Goal: Task Accomplishment & Management: Complete application form

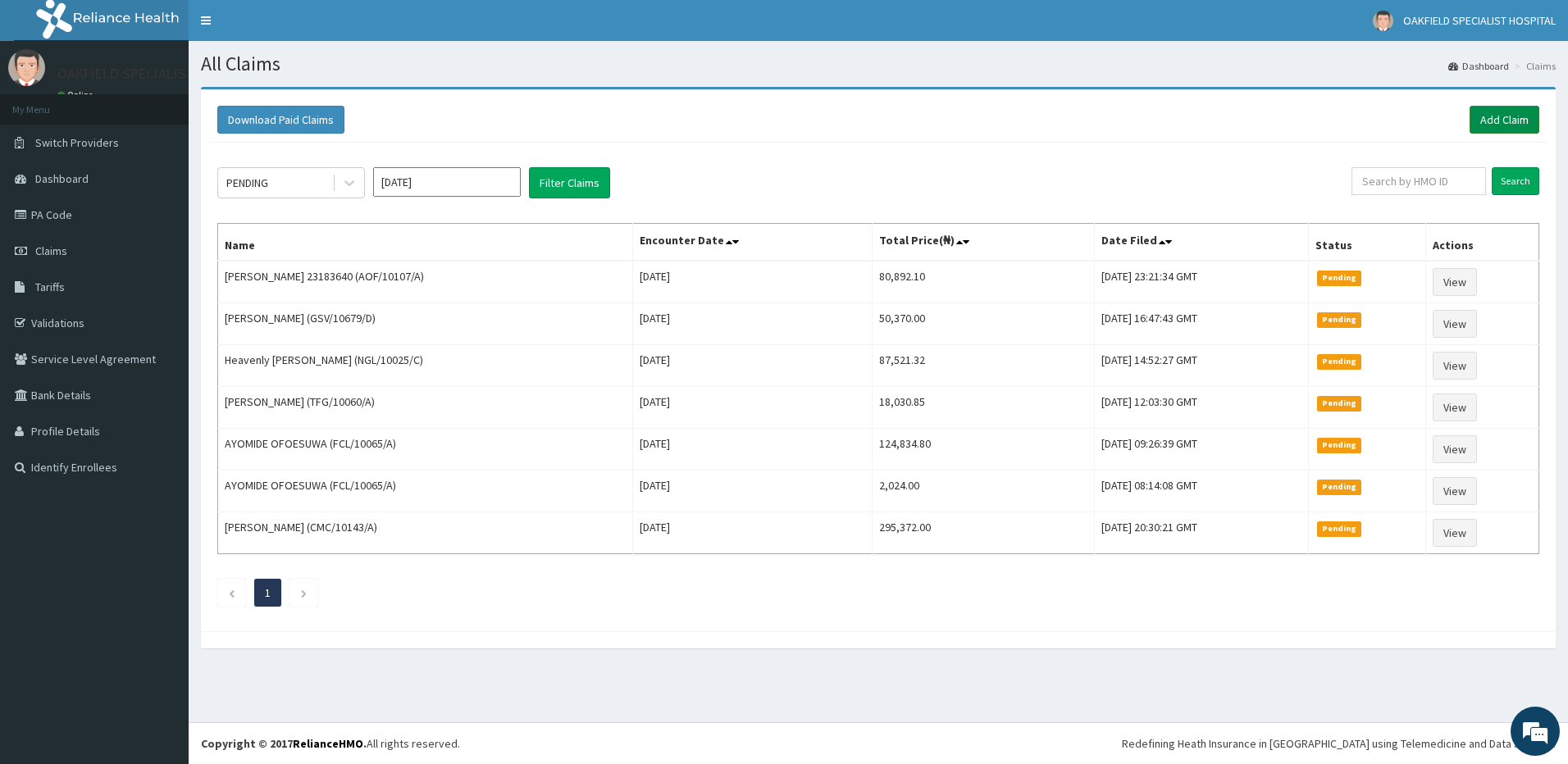
drag, startPoint x: 0, startPoint y: 0, endPoint x: 1502, endPoint y: 123, distance: 1507.0
click at [1502, 123] on link "Add Claim" at bounding box center [1504, 119] width 70 height 28
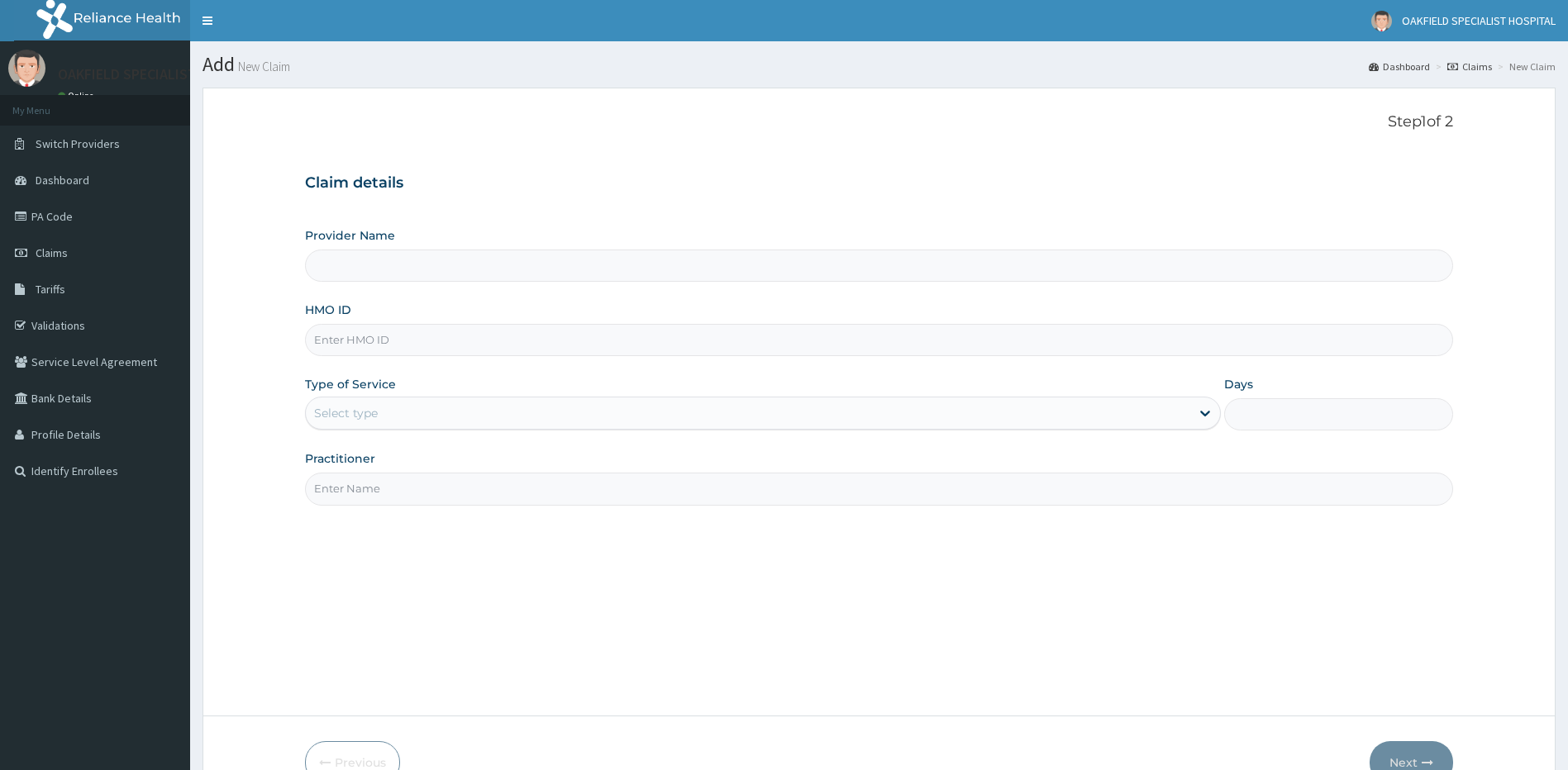
type input "Vinca Hospital Limited"
click at [333, 342] on input "HMO ID" at bounding box center [879, 340] width 1149 height 32
paste input "NEX/10071/A"
type input "NEX/10071/A"
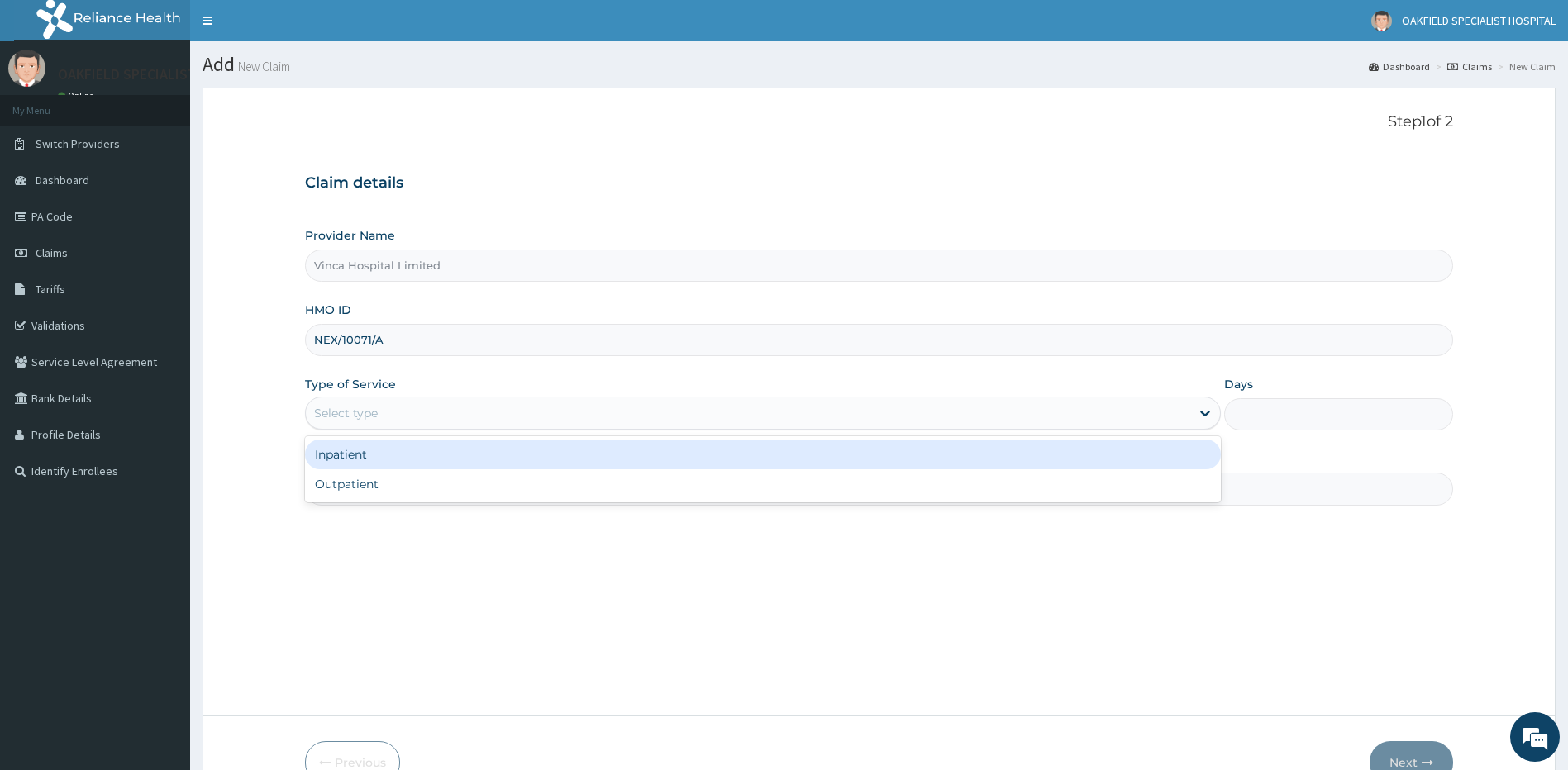
click at [361, 421] on div "Select type" at bounding box center [345, 413] width 64 height 16
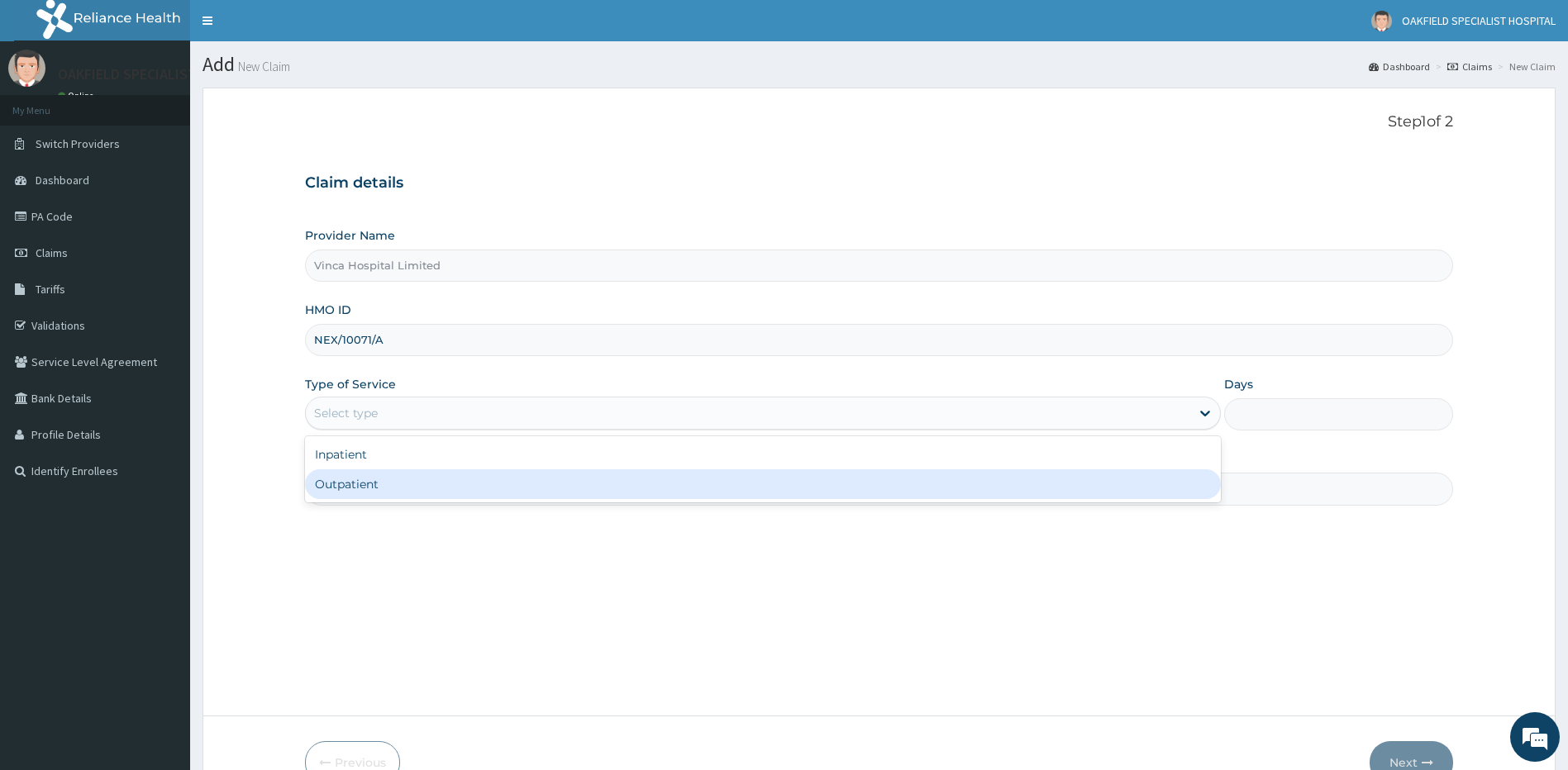
click at [350, 492] on div "Outpatient" at bounding box center [763, 484] width 917 height 30
type input "1"
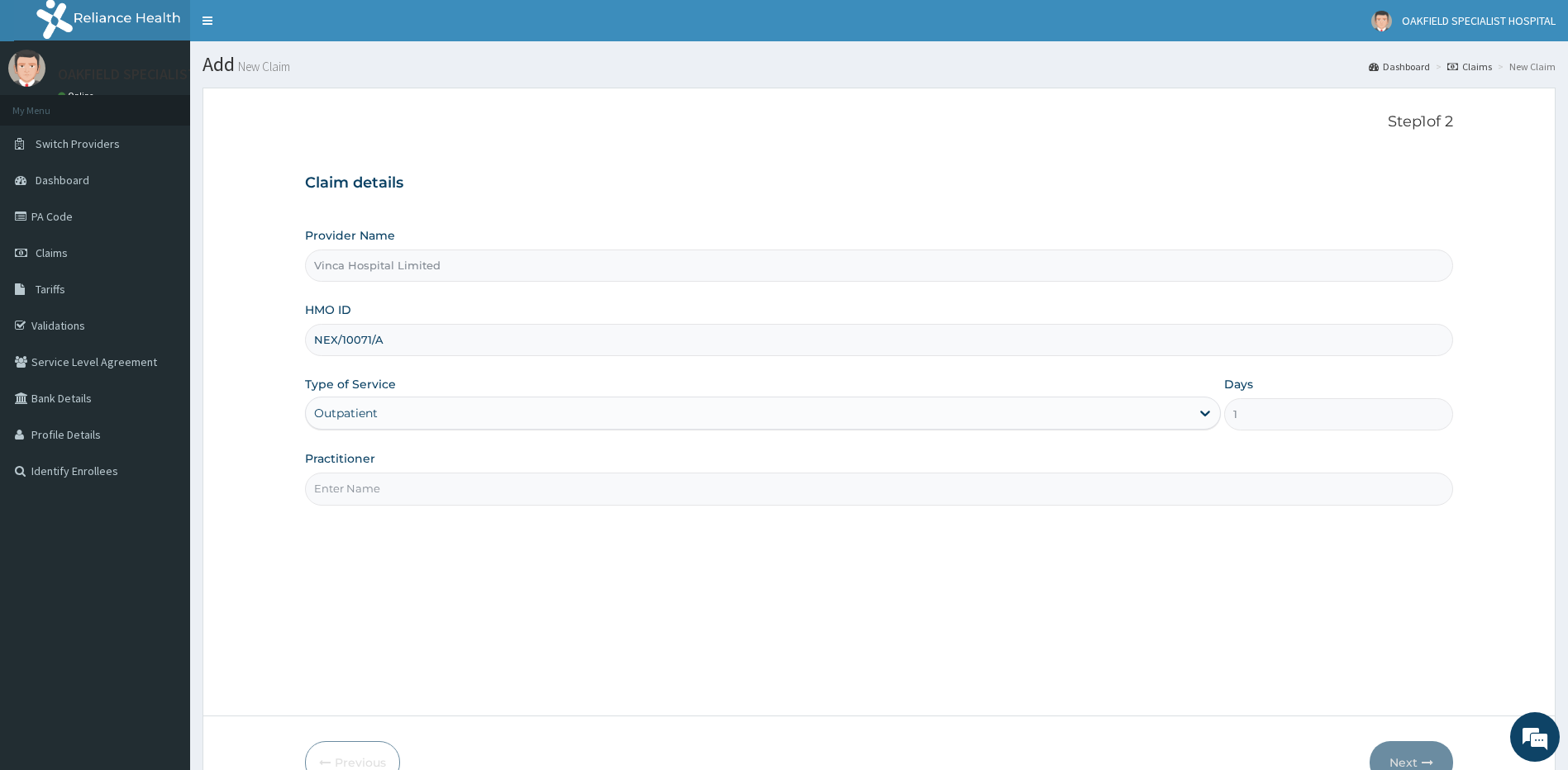
click at [351, 462] on label "Practitioner" at bounding box center [340, 459] width 70 height 16
click at [351, 472] on input "Practitioner" at bounding box center [879, 489] width 1149 height 32
click at [365, 481] on input "Practitioner" at bounding box center [879, 489] width 1149 height 32
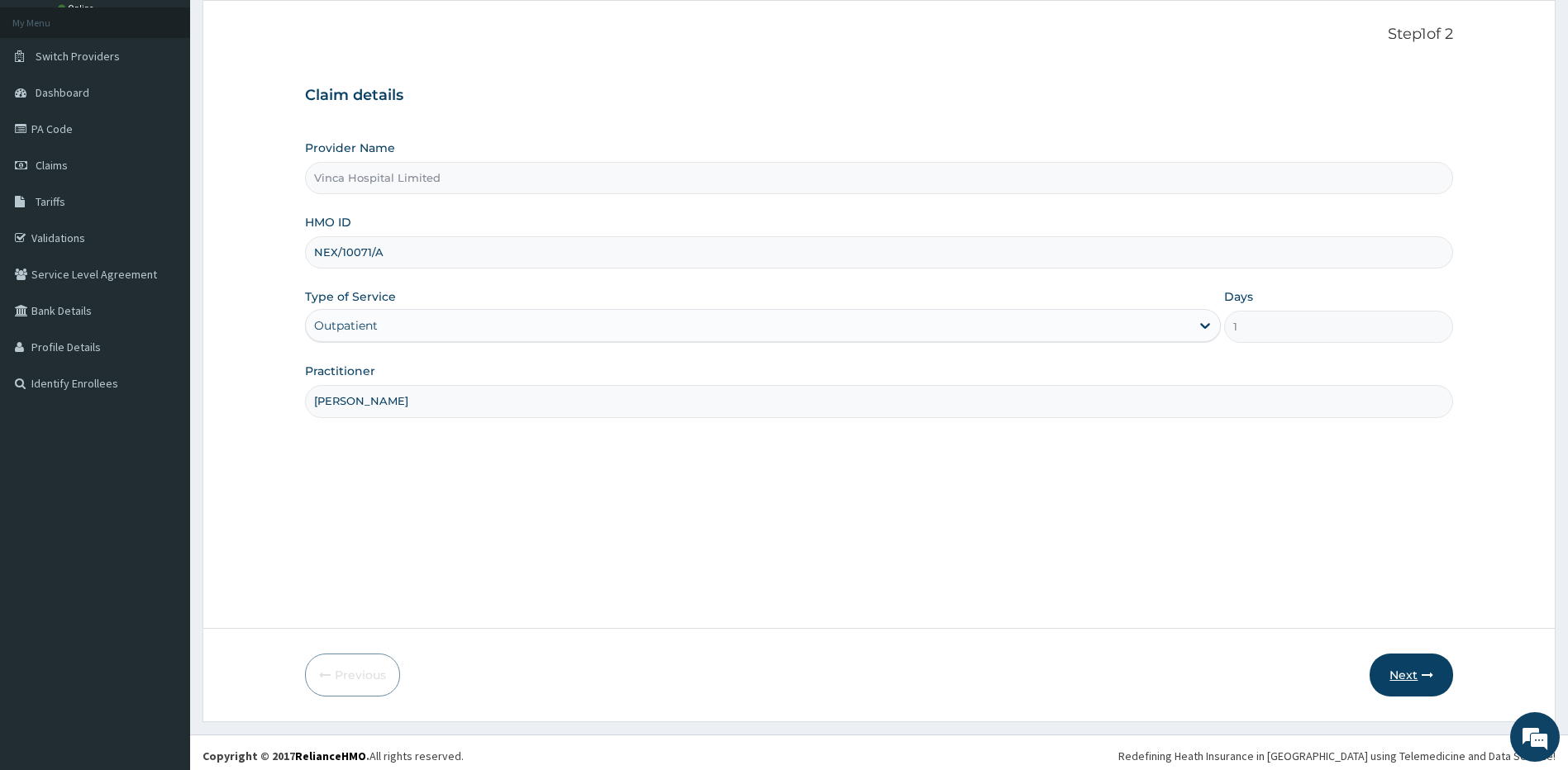
scroll to position [94, 0]
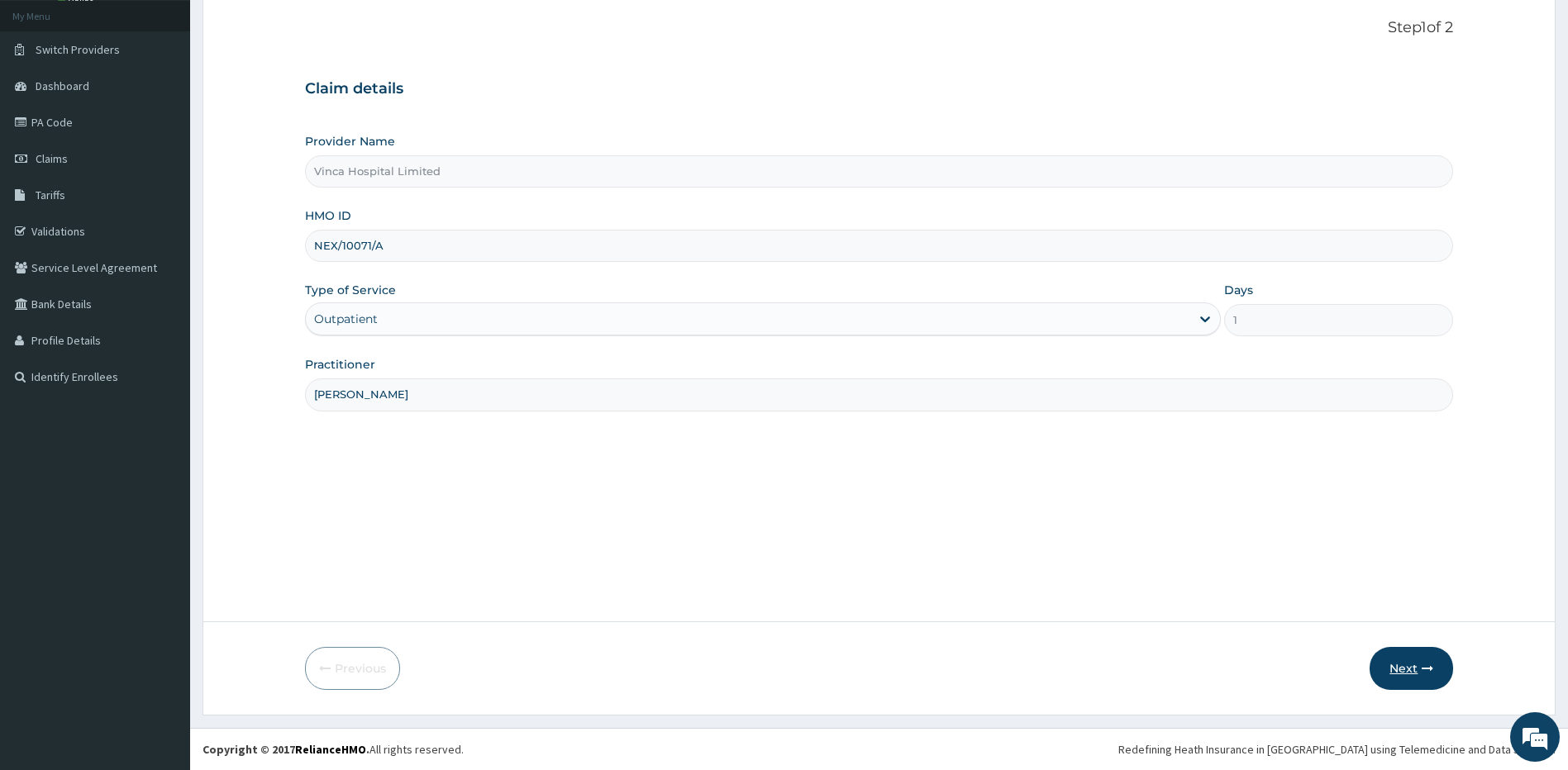
type input "DR DAVID"
click at [1408, 662] on button "Next" at bounding box center [1411, 669] width 84 height 43
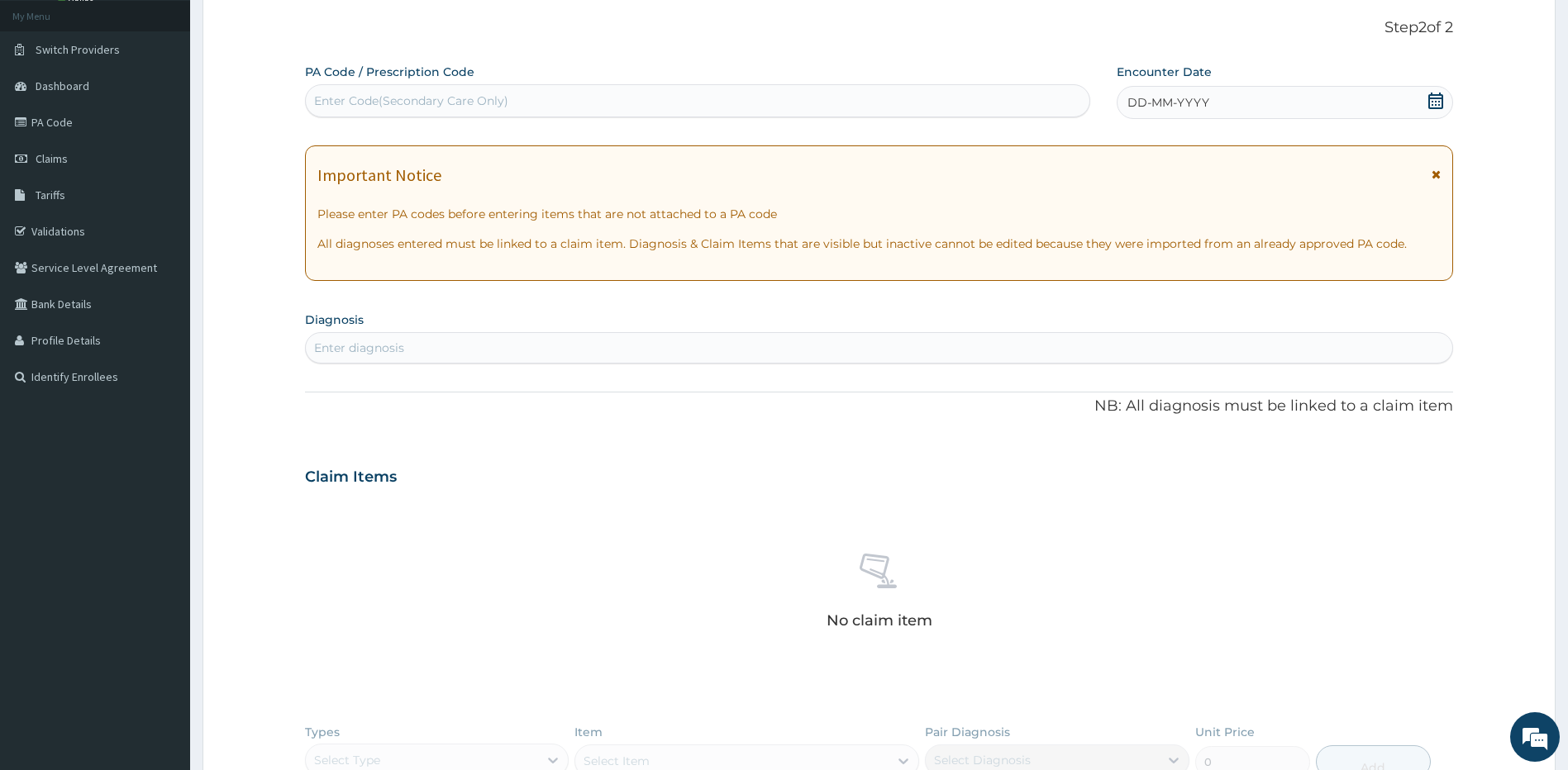
click at [390, 95] on div "Enter Code(Secondary Care Only)" at bounding box center [410, 101] width 194 height 16
paste input "PA/3773D0"
type input "PA/3773D0"
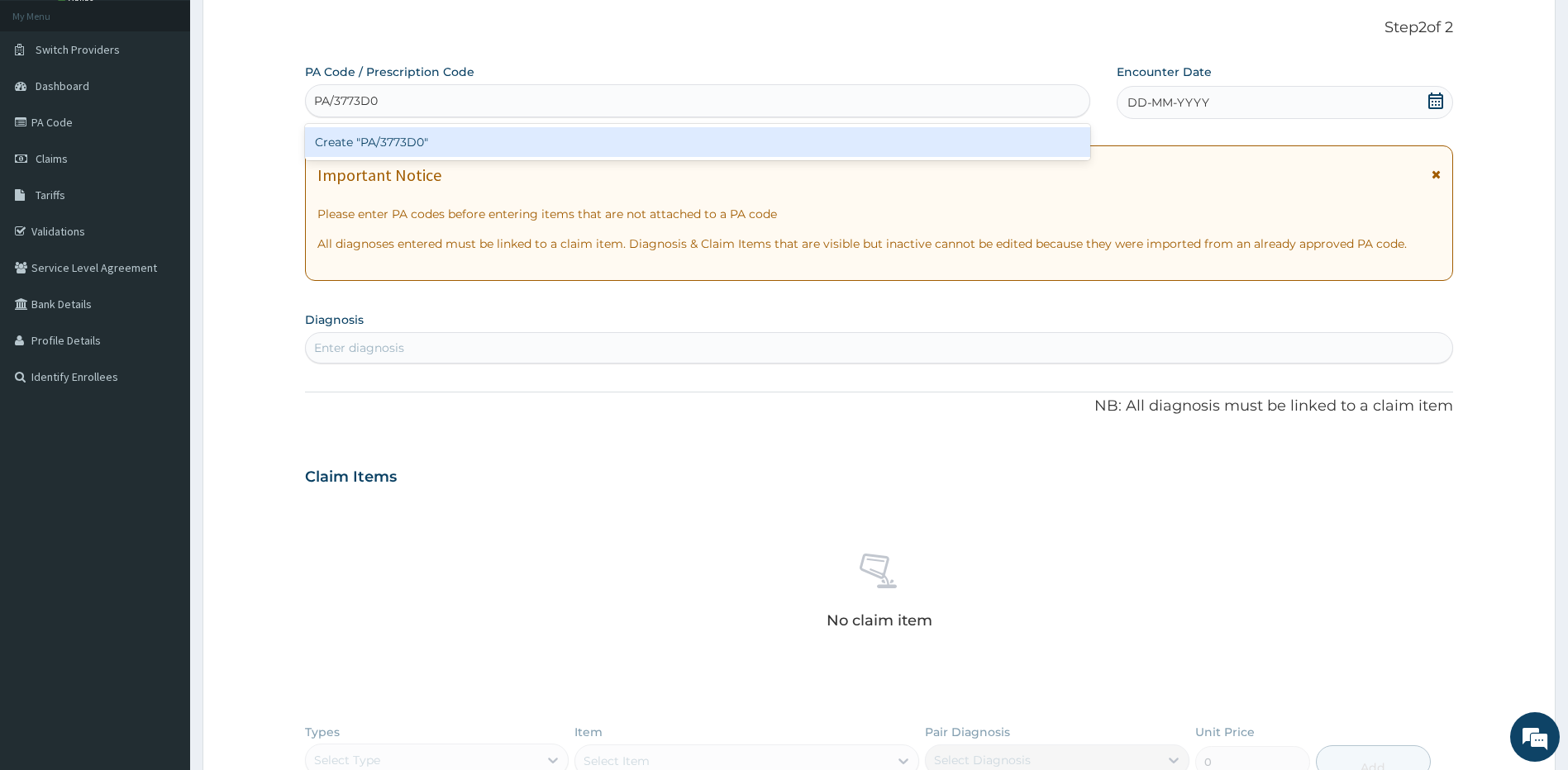
click at [378, 138] on div "Create "PA/3773D0"" at bounding box center [697, 142] width 785 height 30
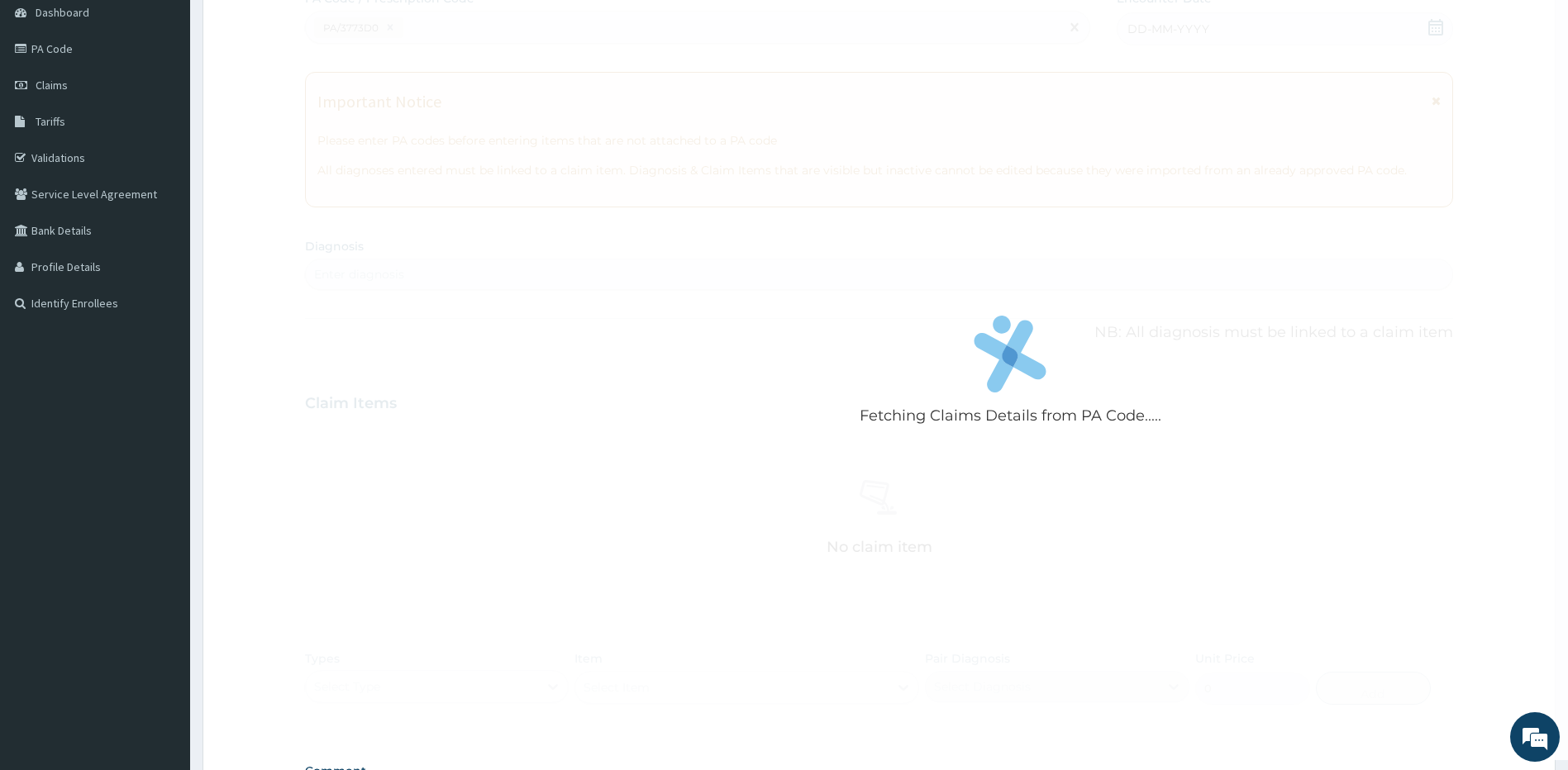
scroll to position [177, 0]
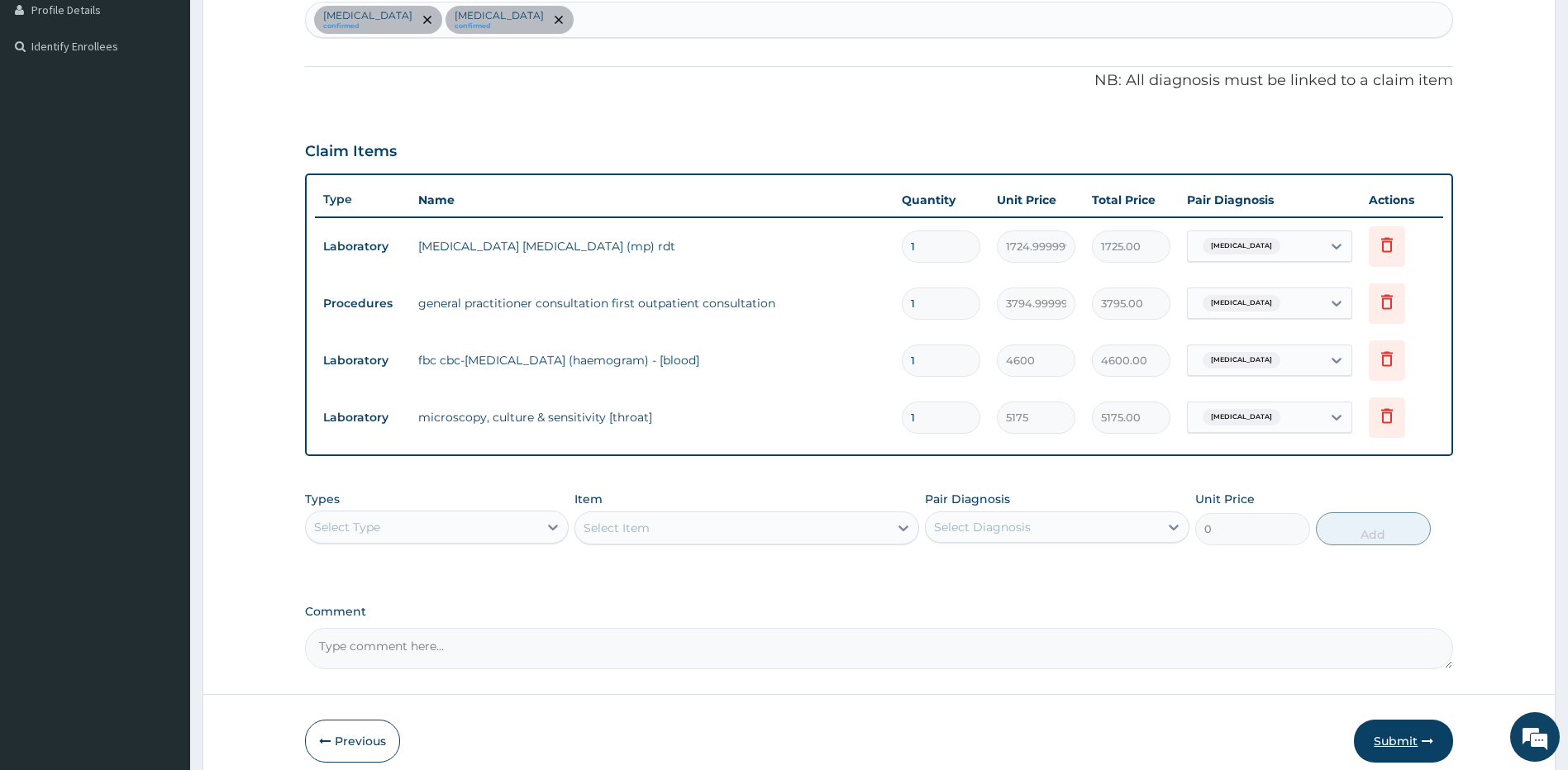
click at [1398, 738] on button "Submit" at bounding box center [1403, 741] width 99 height 43
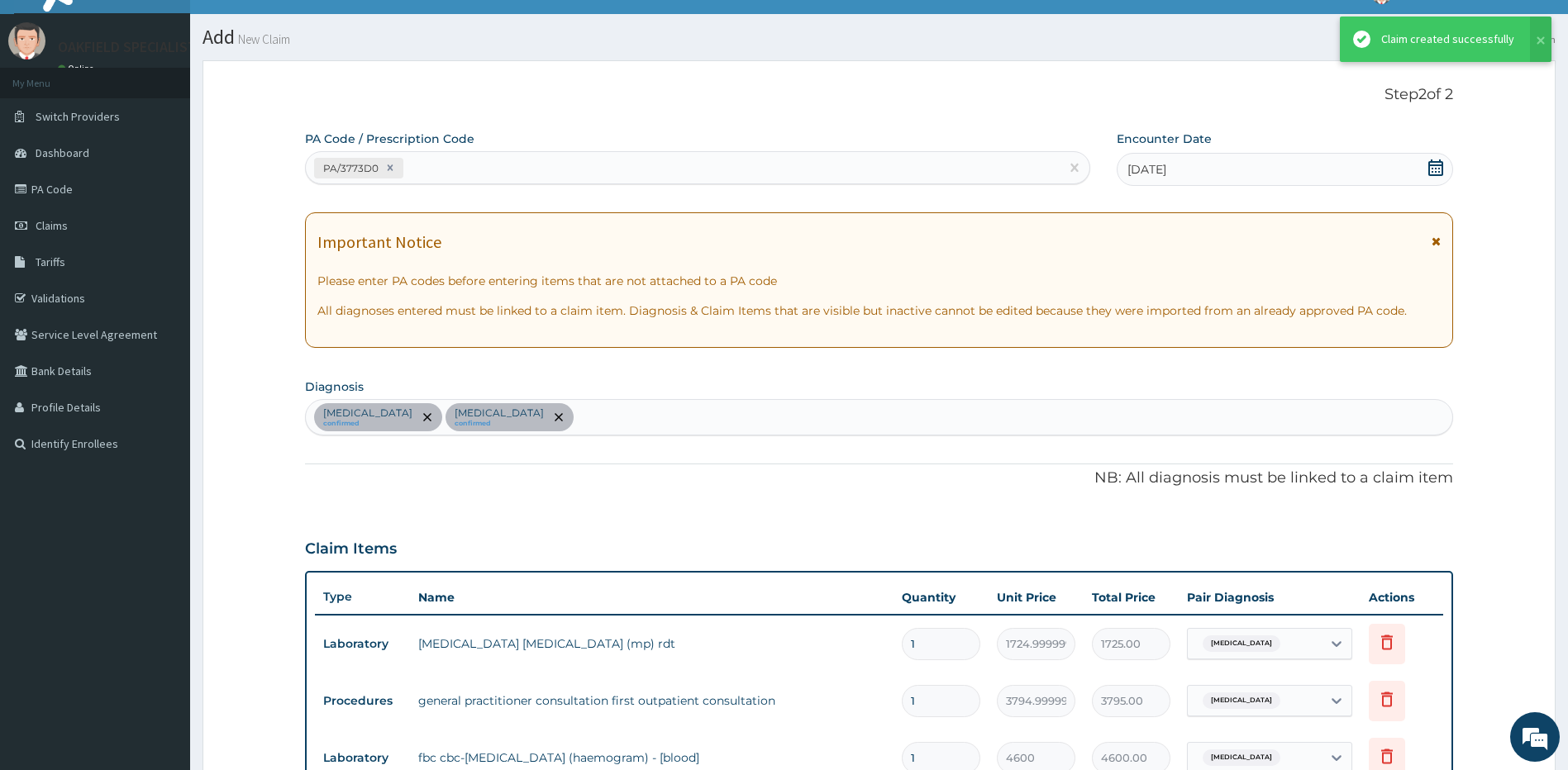
scroll to position [425, 0]
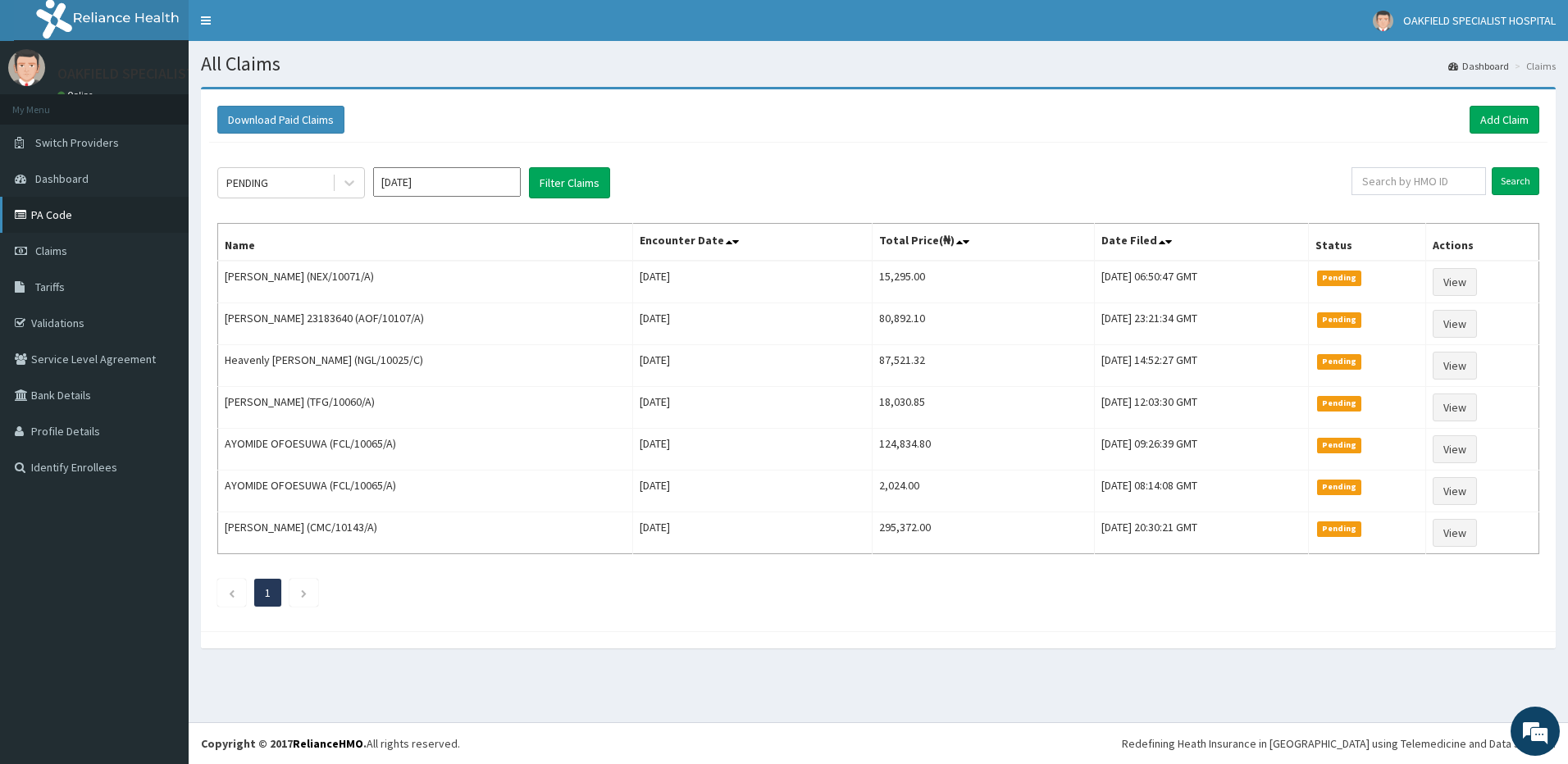
click at [69, 214] on link "PA Code" at bounding box center [94, 215] width 189 height 36
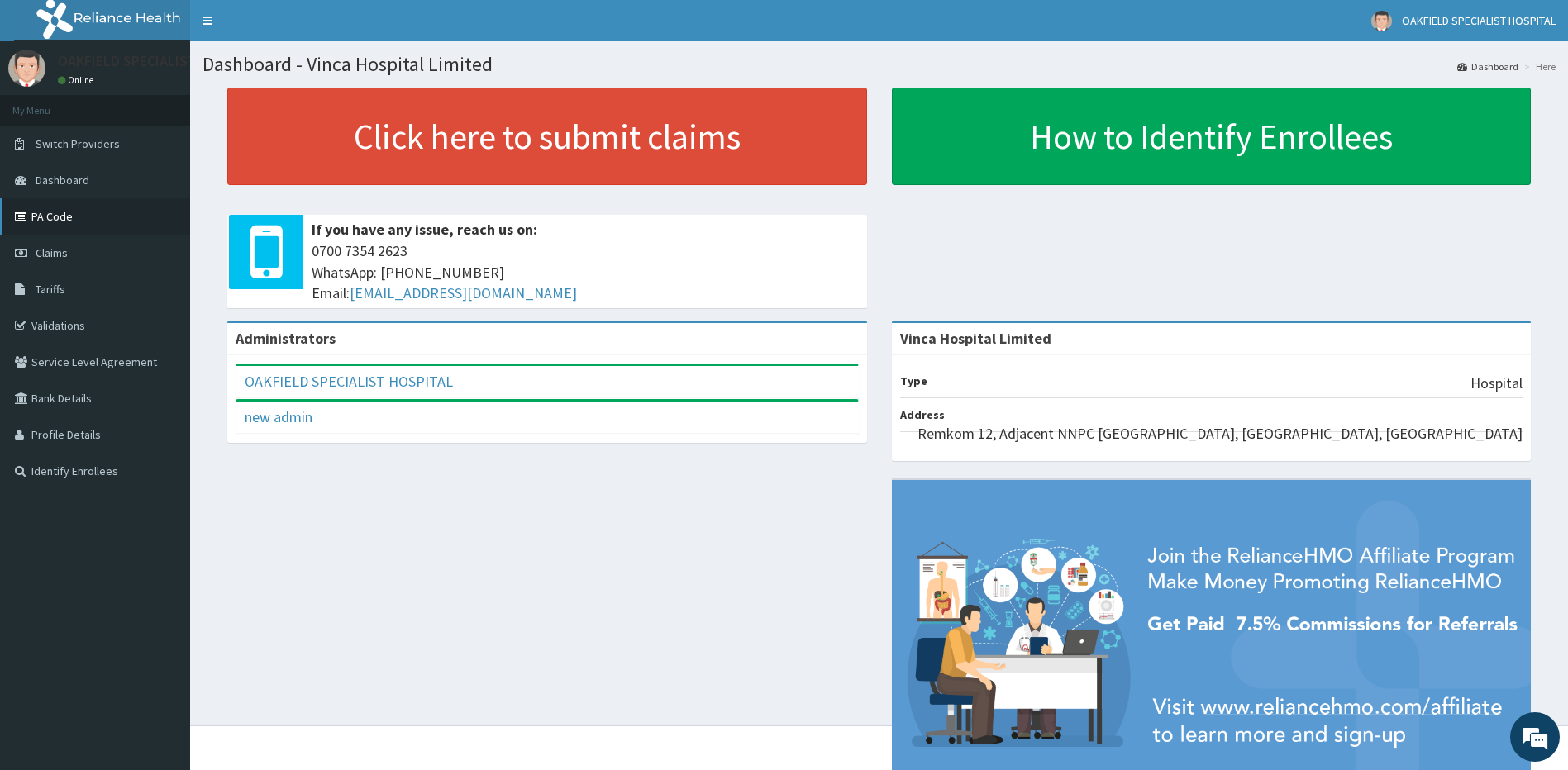
click at [61, 214] on link "PA Code" at bounding box center [95, 216] width 190 height 36
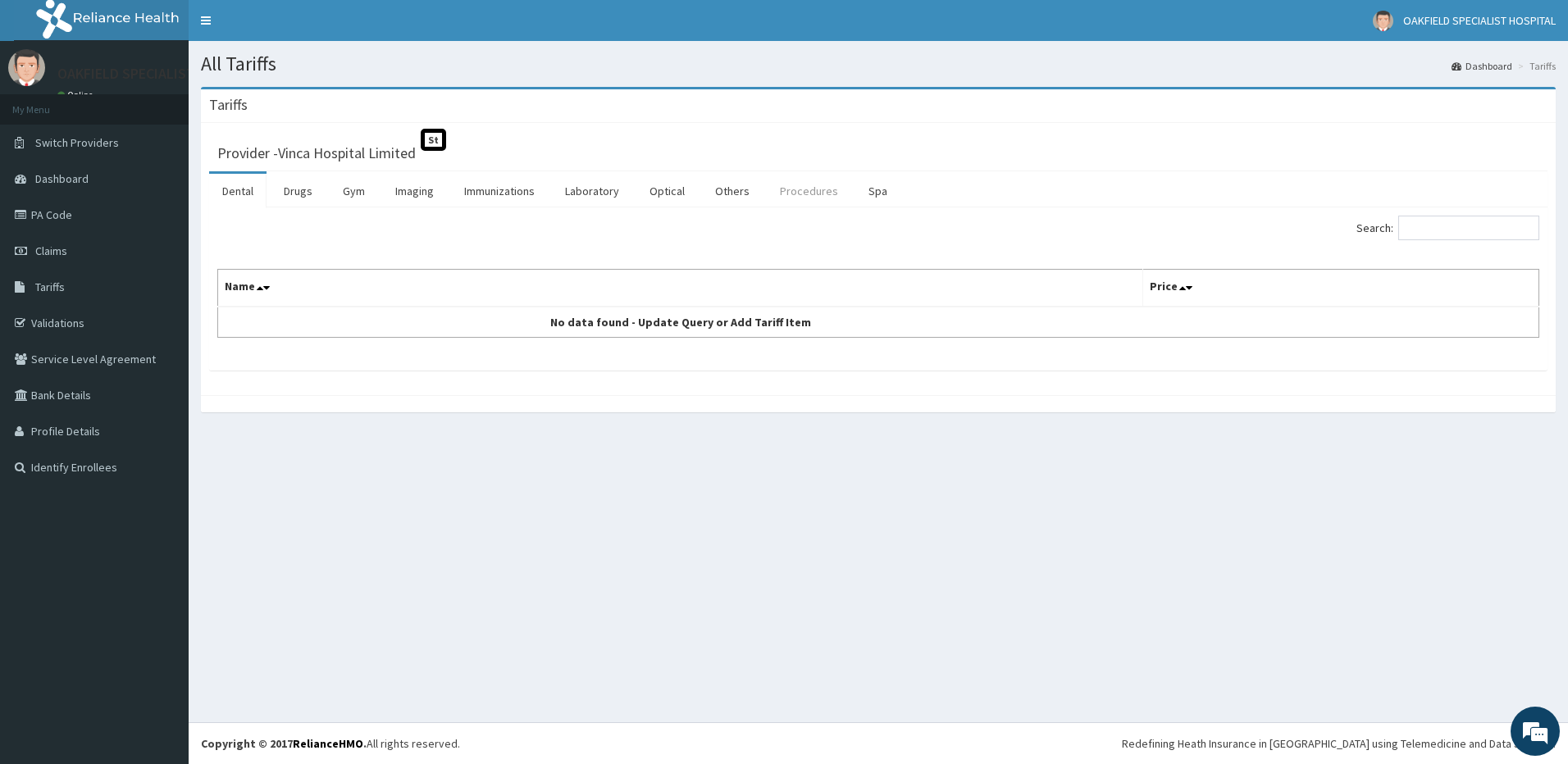
click at [791, 183] on link "Procedures" at bounding box center [809, 191] width 84 height 34
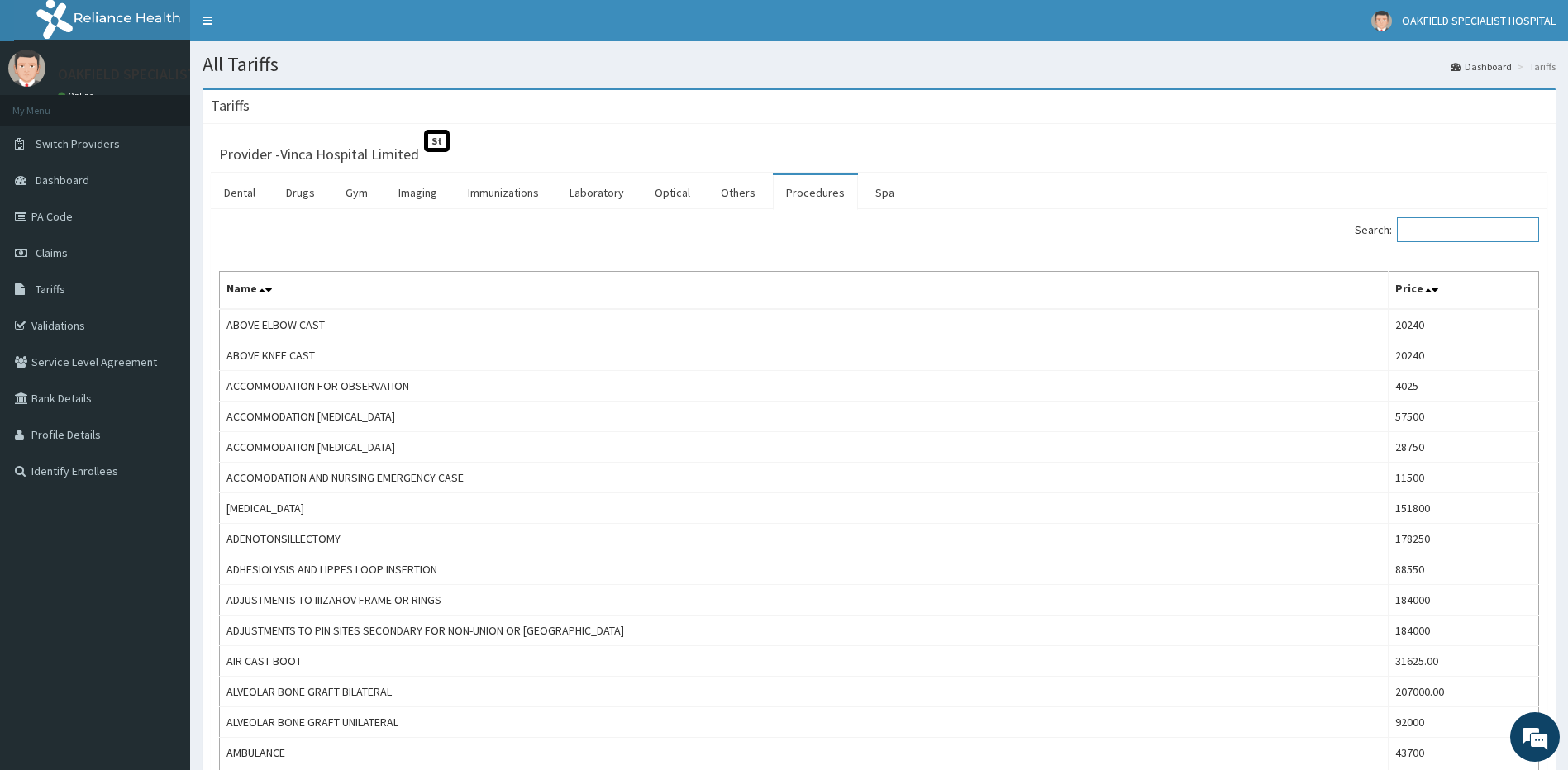
click at [1423, 231] on input "Search:" at bounding box center [1468, 229] width 142 height 24
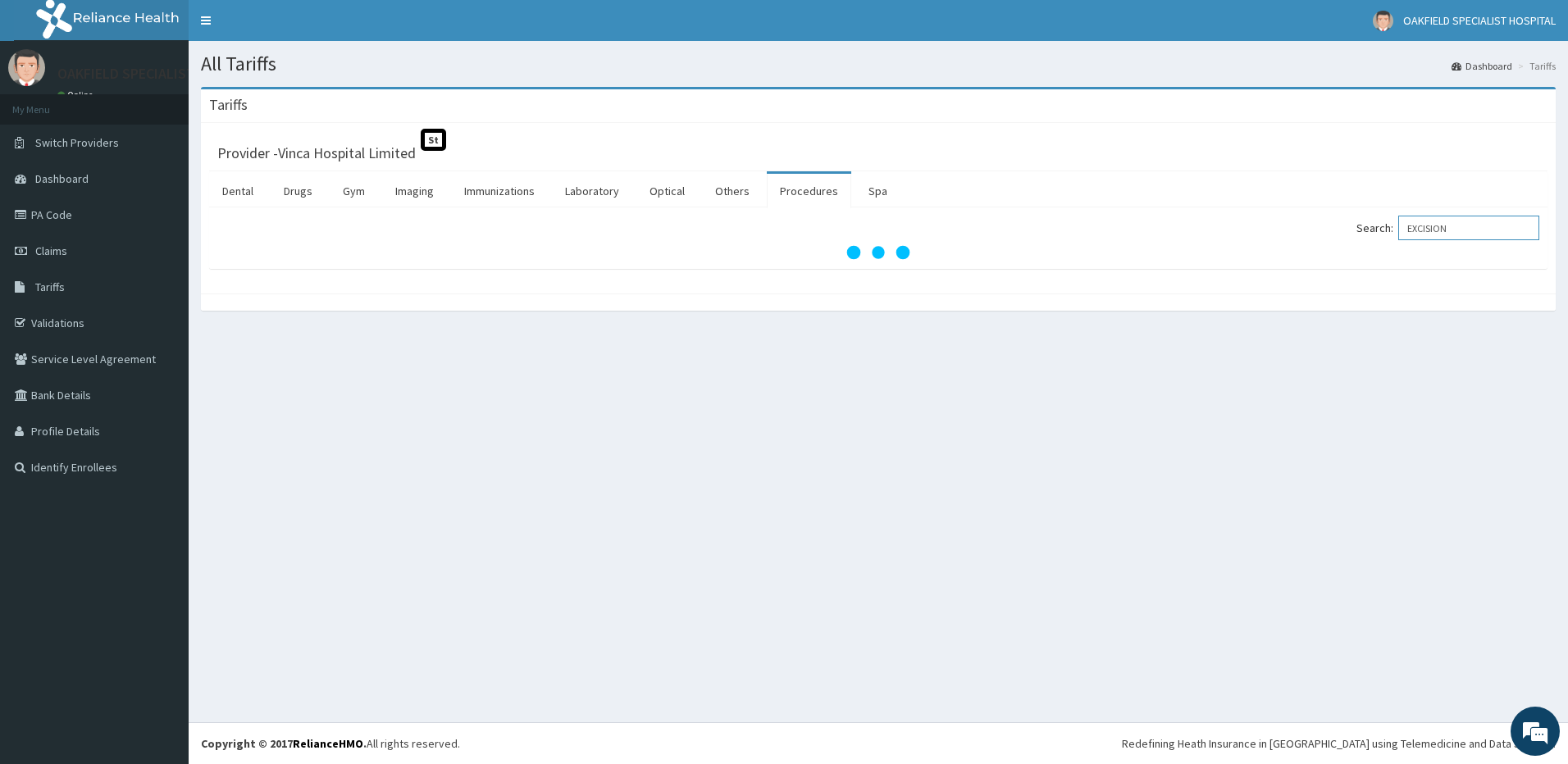
type input "EXCISION"
click at [1422, 225] on input "EXCISION" at bounding box center [1469, 227] width 141 height 24
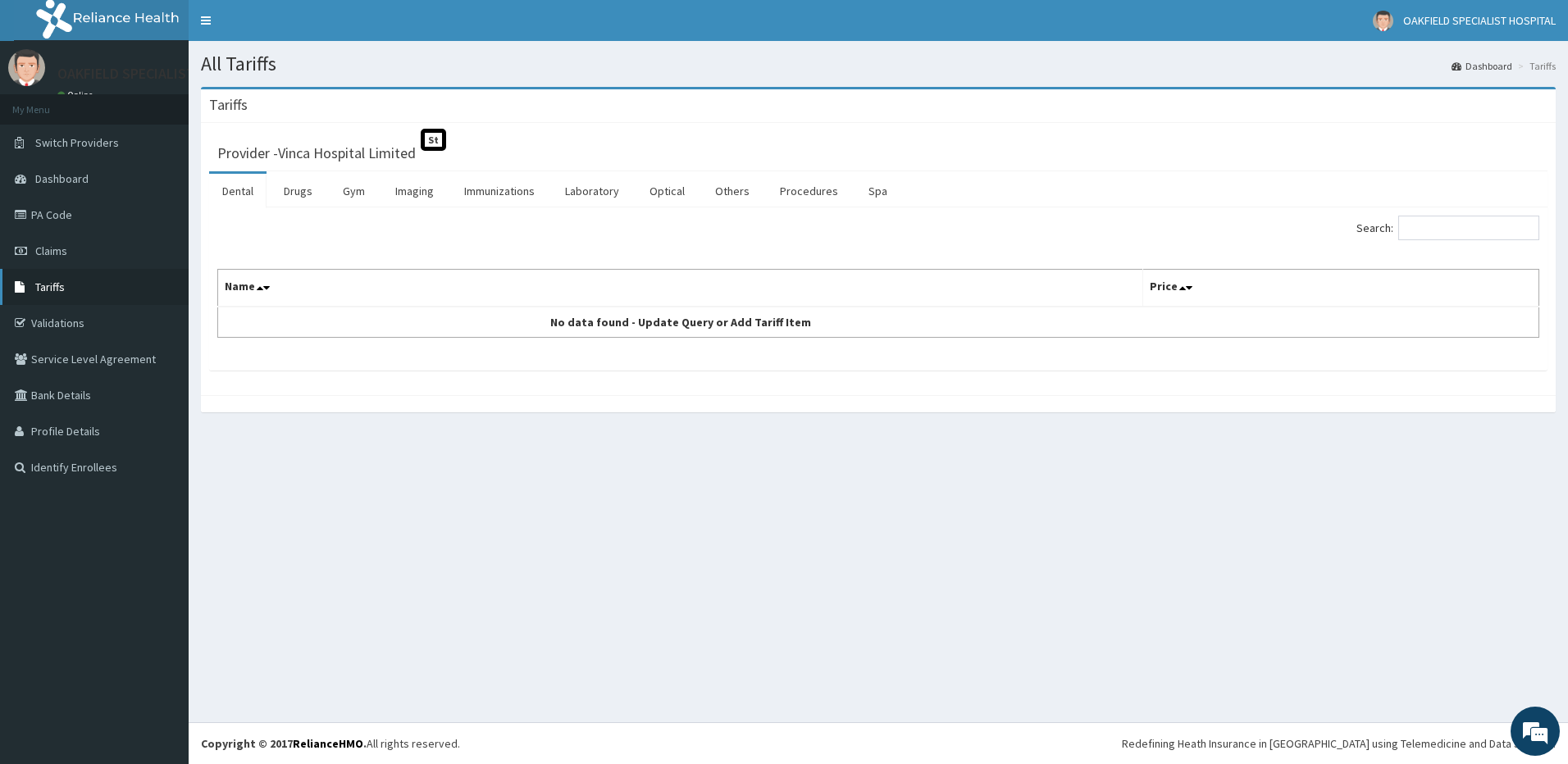
click at [59, 288] on span "Tariffs" at bounding box center [49, 287] width 30 height 14
click at [809, 191] on link "Procedures" at bounding box center [809, 191] width 84 height 34
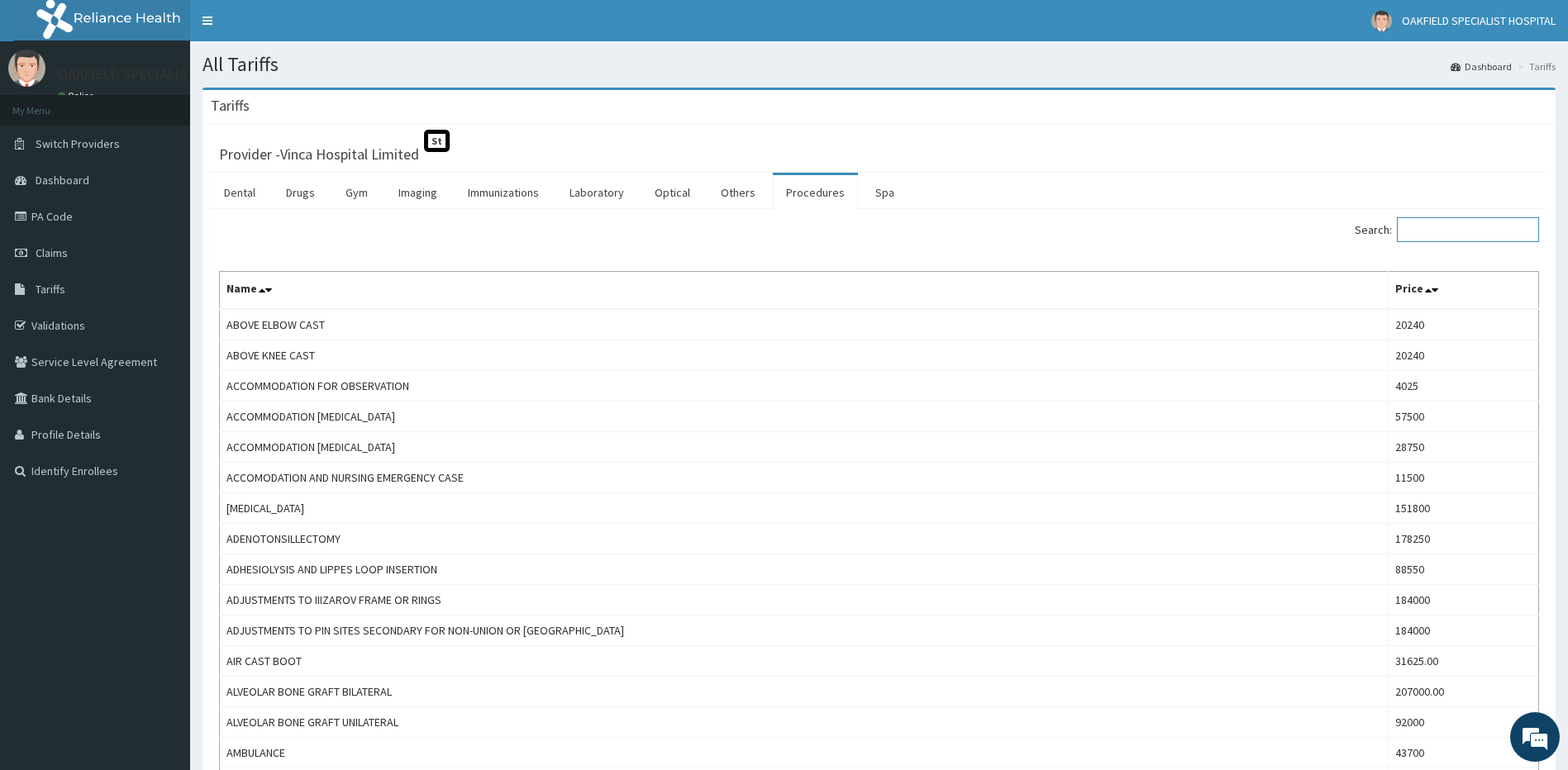
click at [1460, 224] on input "Search:" at bounding box center [1468, 229] width 142 height 24
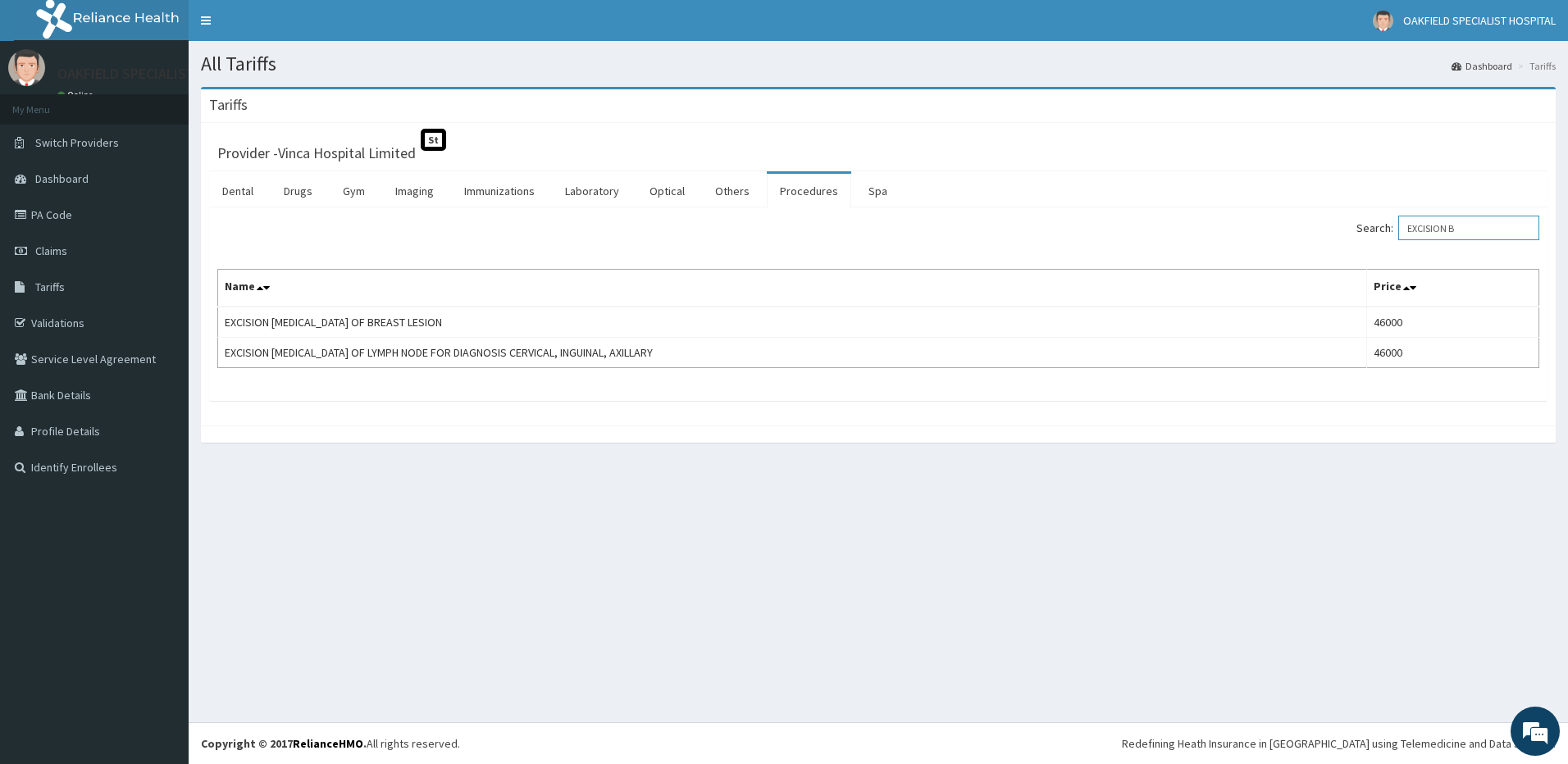
click at [1457, 226] on input "EXCISION B" at bounding box center [1469, 227] width 141 height 24
click at [1456, 224] on input "EXCISION B" at bounding box center [1469, 227] width 141 height 24
click at [1458, 224] on input "EXCISION B" at bounding box center [1469, 227] width 141 height 24
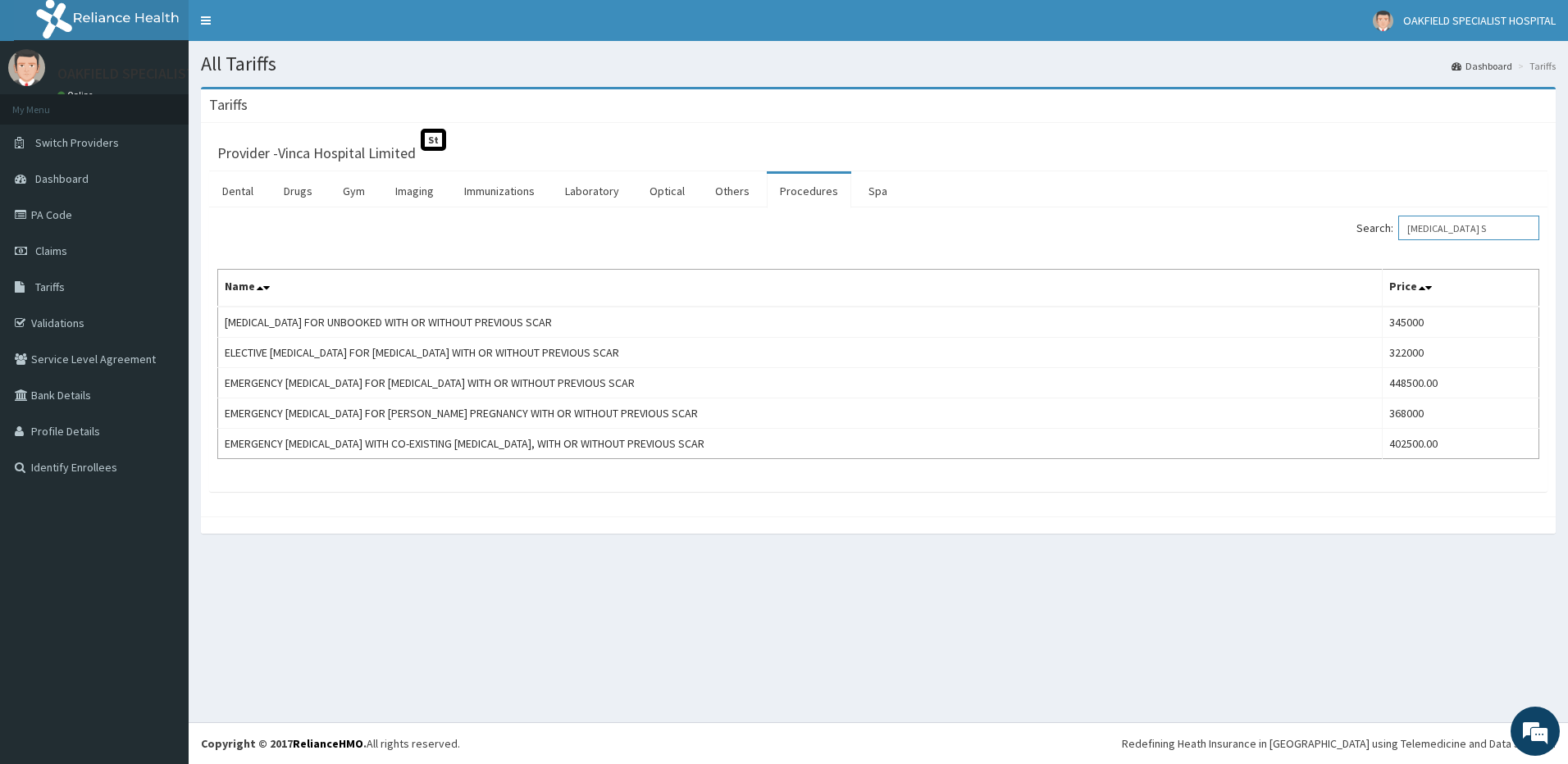
click at [1473, 212] on div "Search: [MEDICAL_DATA] S Name Price [MEDICAL_DATA] FOR UNBOOKED WITH OR WITHOUT…" at bounding box center [878, 350] width 1338 height 284
drag, startPoint x: 1473, startPoint y: 212, endPoint x: 1471, endPoint y: 224, distance: 12.2
click at [1473, 216] on div "Search: CAESAREAN S Name Price CAESAREAN SECTION FOR UNBOOKED WITH OR WITHOUT P…" at bounding box center [878, 350] width 1338 height 284
click at [1470, 229] on input "CAESAREAN S" at bounding box center [1469, 227] width 141 height 24
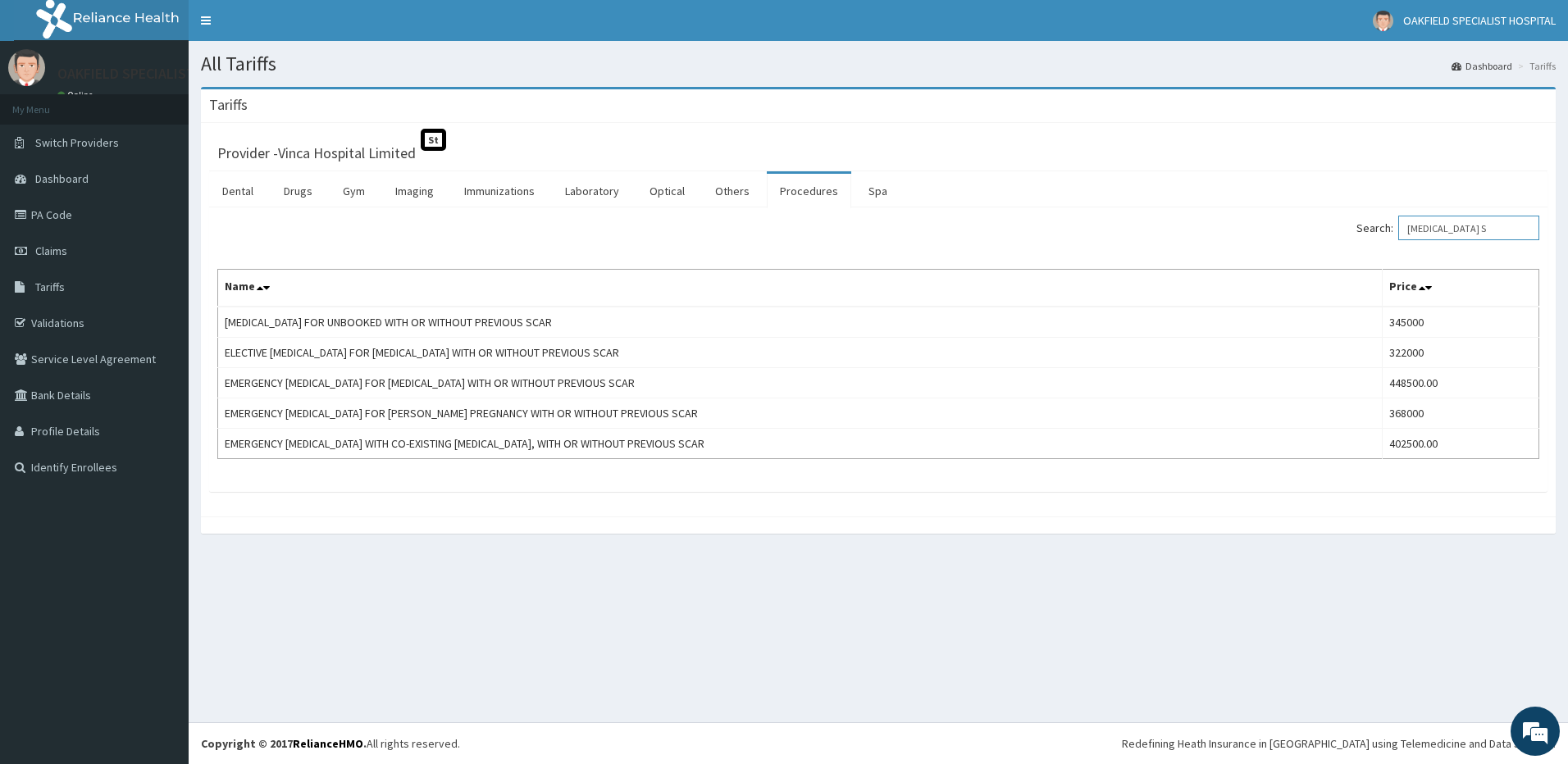
click at [1470, 229] on input "CAESAREAN S" at bounding box center [1469, 227] width 141 height 24
click at [1470, 230] on input "CAESAREAN S" at bounding box center [1469, 227] width 141 height 24
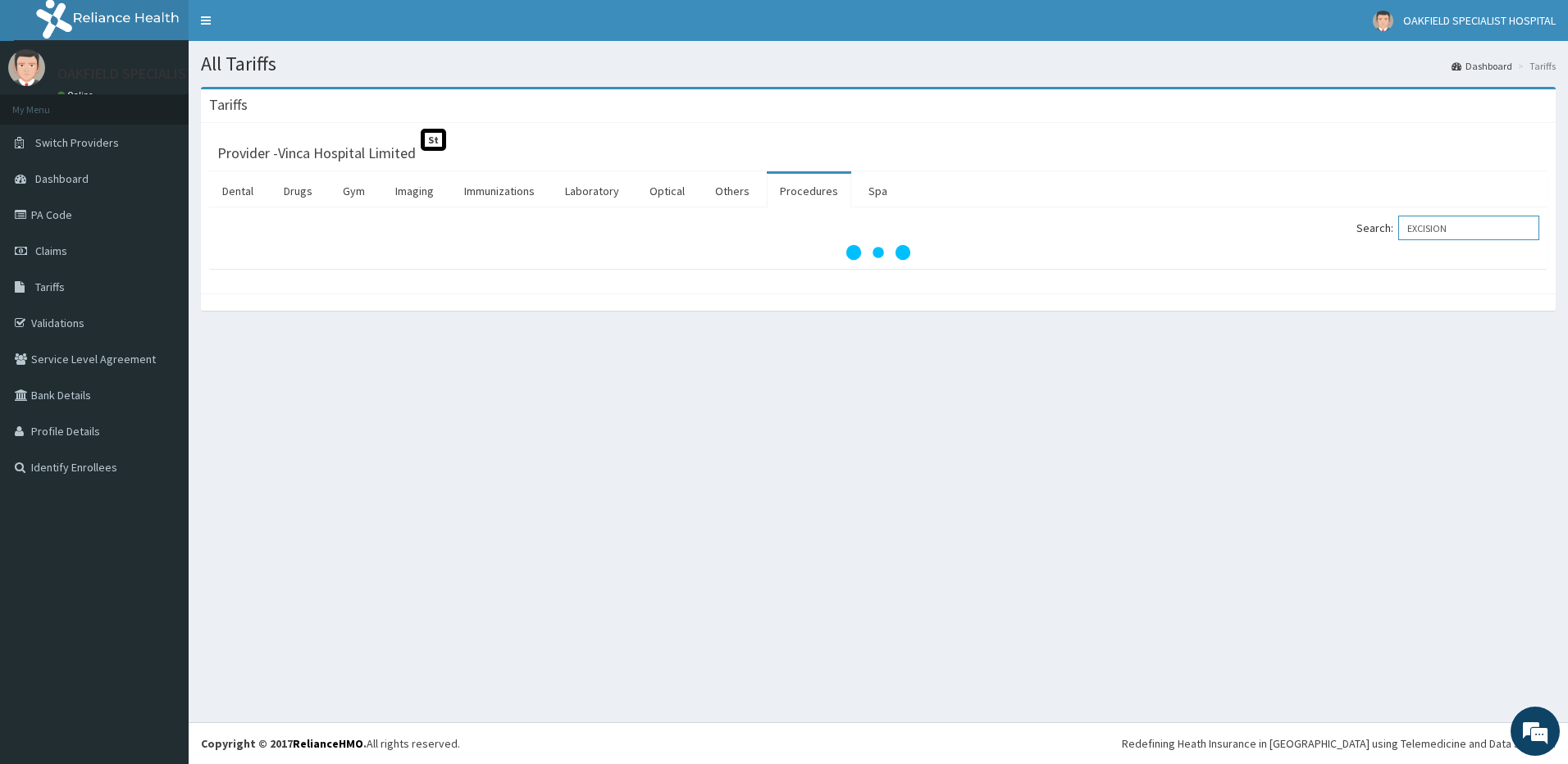
type input "EXCISION"
click at [1025, 414] on div "All Tariffs Dashboard Tariffs Tariffs Provider - Vinca Hospital Limited St Dent…" at bounding box center [878, 382] width 1379 height 682
click at [47, 214] on link "PA Code" at bounding box center [94, 215] width 189 height 36
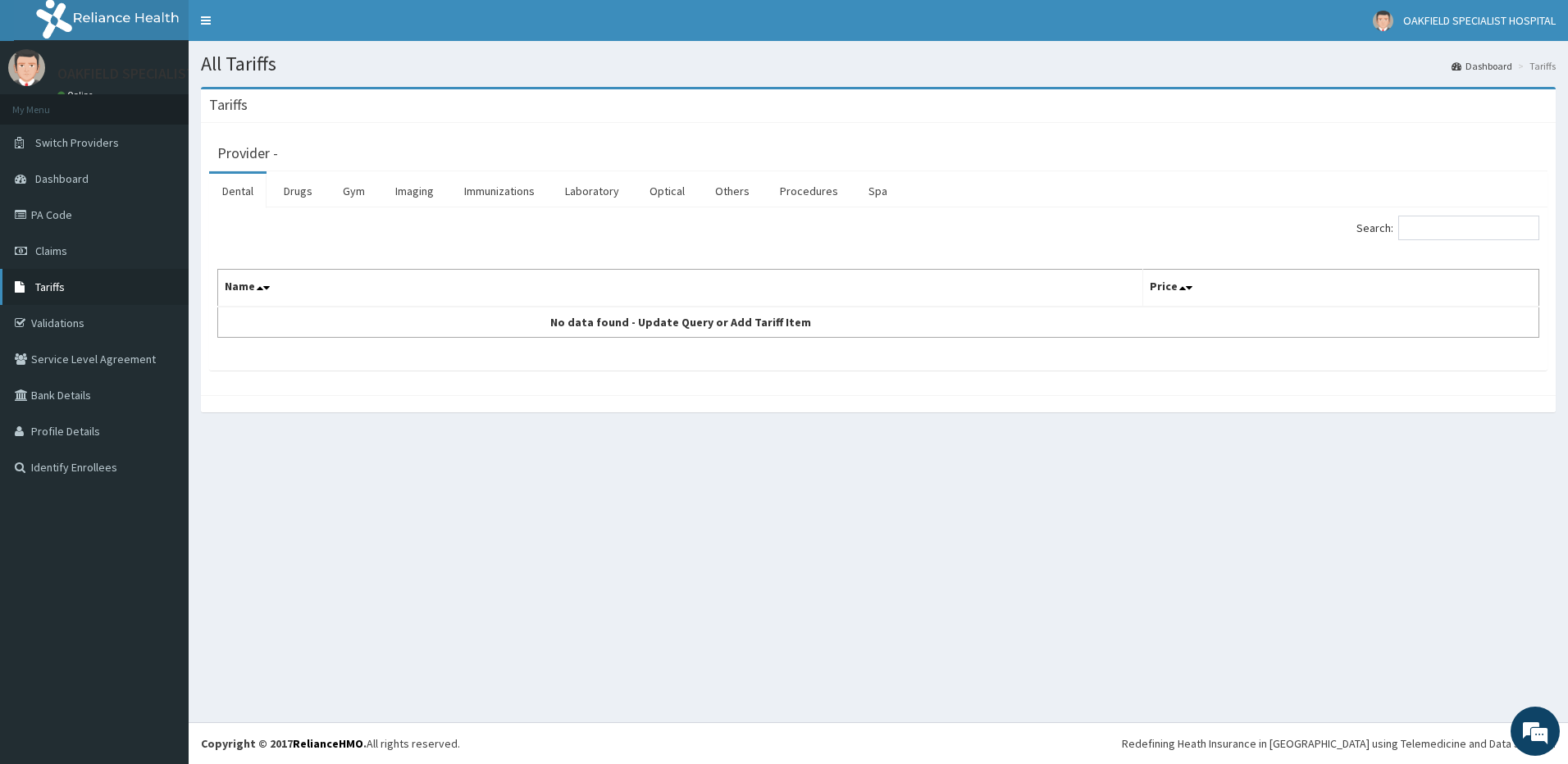
click at [61, 290] on span "Tariffs" at bounding box center [49, 287] width 30 height 14
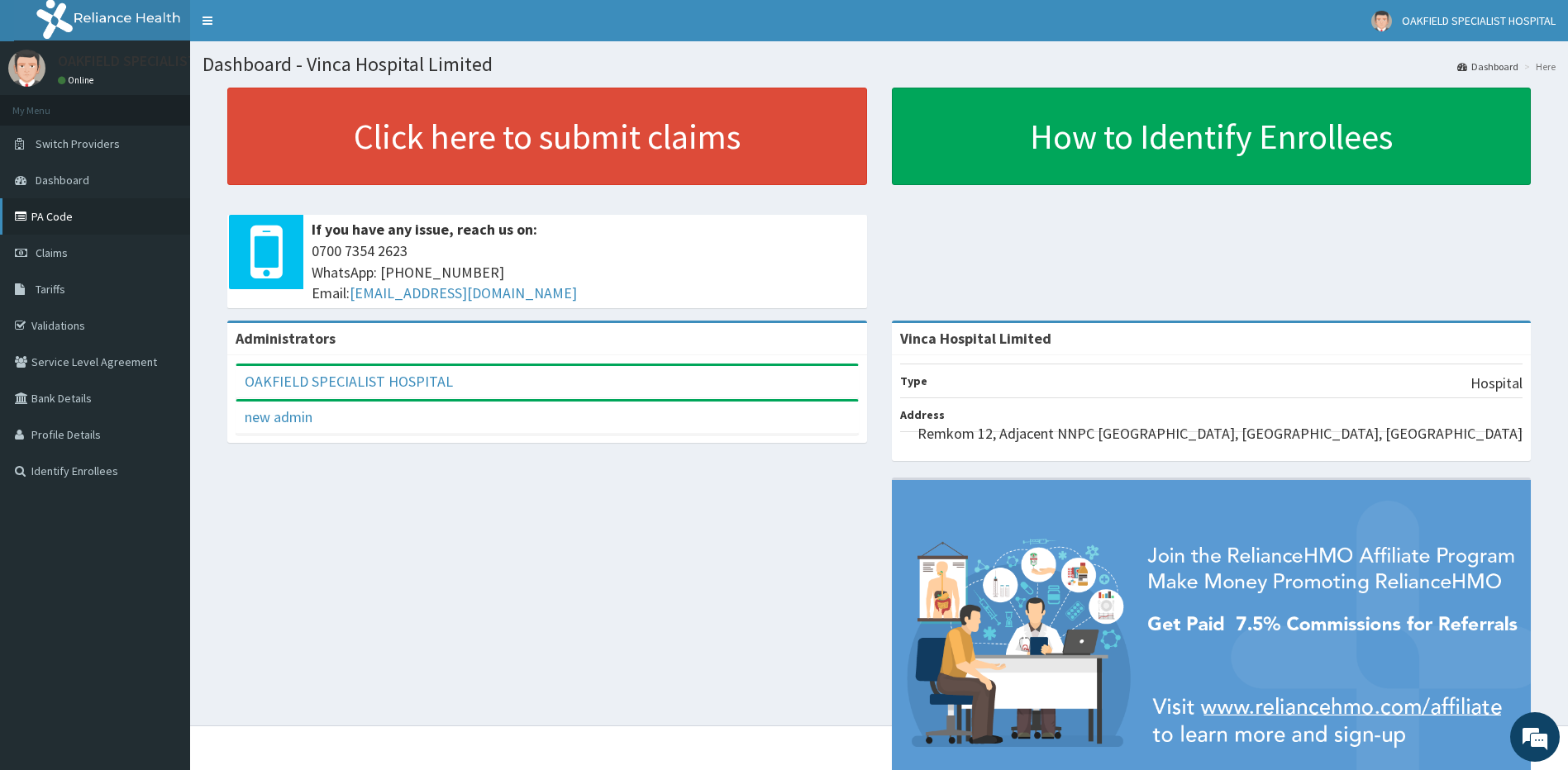
click at [73, 212] on link "PA Code" at bounding box center [95, 216] width 190 height 36
